Goal: Transaction & Acquisition: Obtain resource

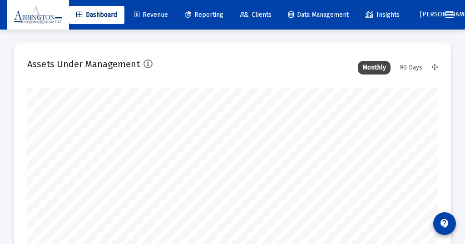
type input "[DATE]"
click at [411, 64] on div "90 Days" at bounding box center [411, 68] width 32 height 14
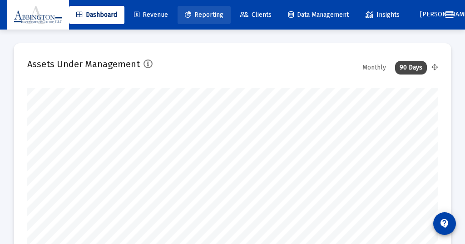
click at [208, 15] on span "Reporting" at bounding box center [204, 15] width 39 height 8
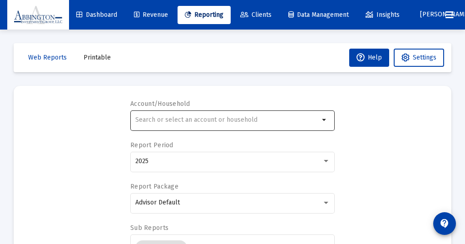
click at [159, 114] on div at bounding box center [227, 120] width 184 height 22
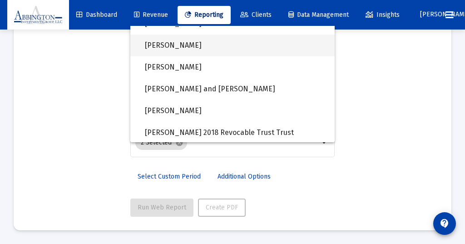
scroll to position [661, 0]
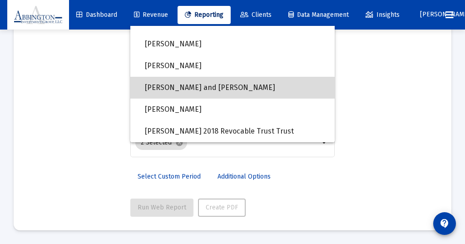
click at [178, 84] on span "Joe Connolly and Ciara McConn" at bounding box center [236, 88] width 183 height 22
type input "Joe Connolly and Ciara McConn"
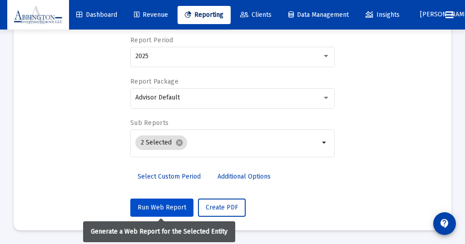
click at [160, 206] on span "Run Web Report" at bounding box center [162, 207] width 49 height 8
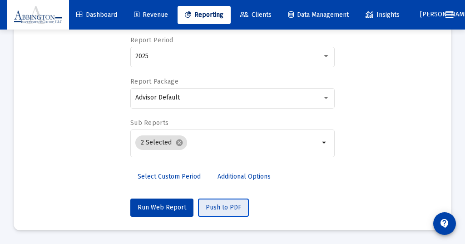
click at [218, 206] on span "Push to PDF" at bounding box center [223, 207] width 35 height 8
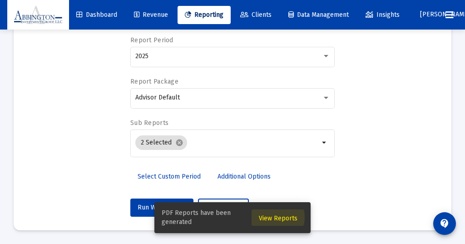
click at [273, 217] on span "View Reports" at bounding box center [278, 218] width 39 height 8
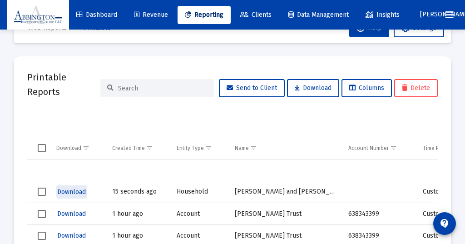
click at [74, 190] on span "Download" at bounding box center [71, 192] width 29 height 8
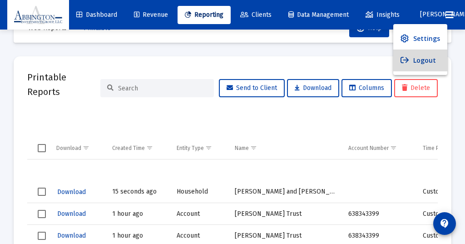
click at [423, 59] on button "Logout" at bounding box center [420, 60] width 54 height 22
